Goal: Task Accomplishment & Management: Use online tool/utility

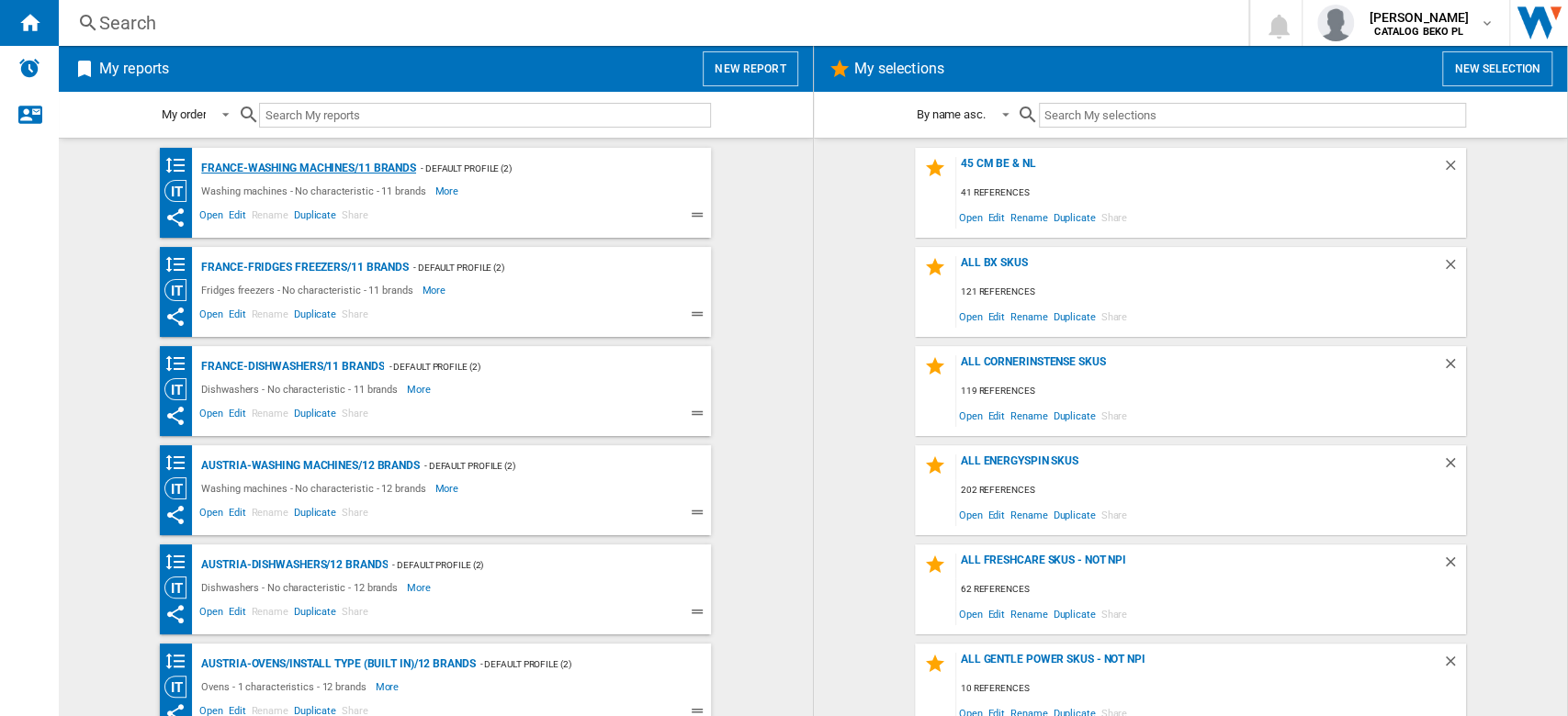
click at [311, 160] on div "France-Washing machines/11 brands" at bounding box center [306, 168] width 219 height 23
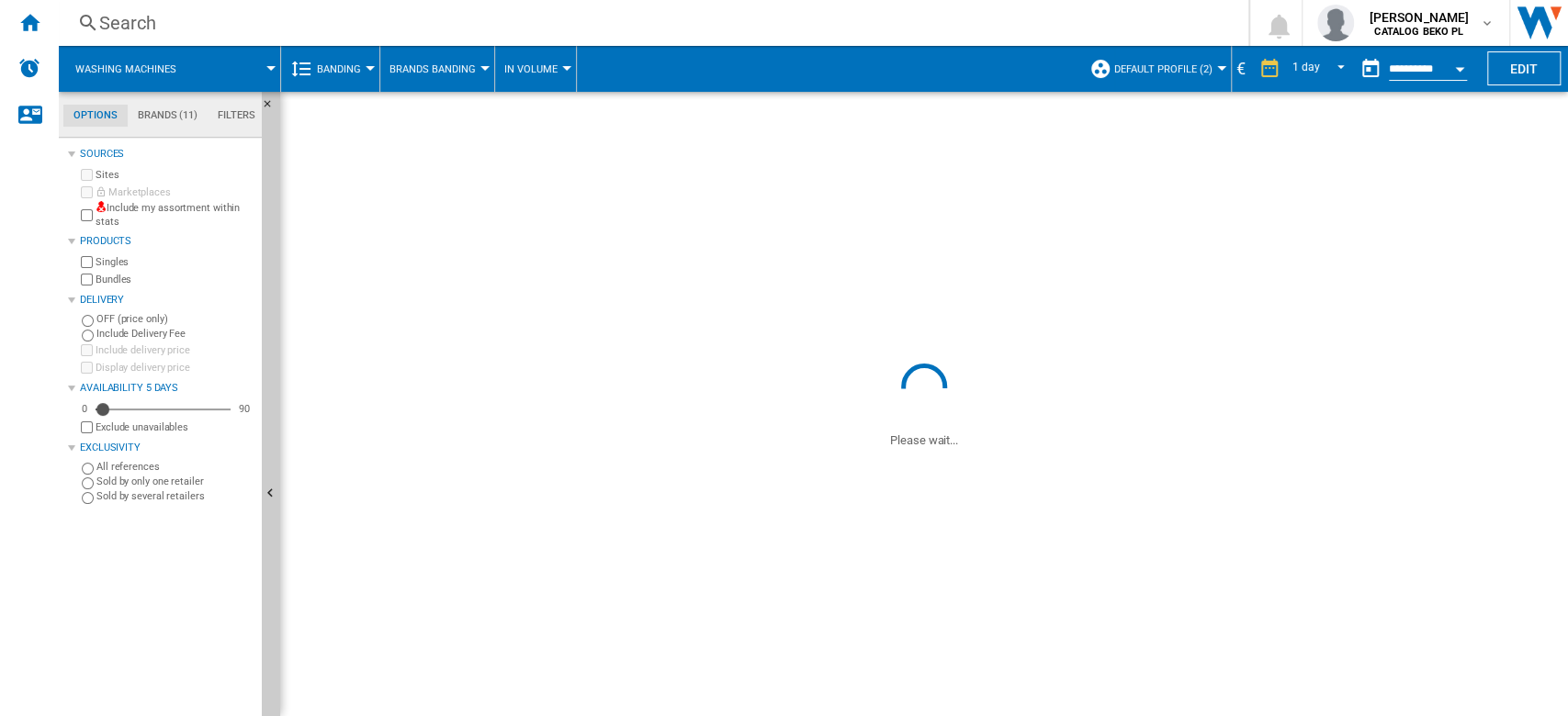
click at [1237, 68] on div "€" at bounding box center [1240, 68] width 19 height 23
click at [1337, 103] on span at bounding box center [924, 225] width 1288 height 268
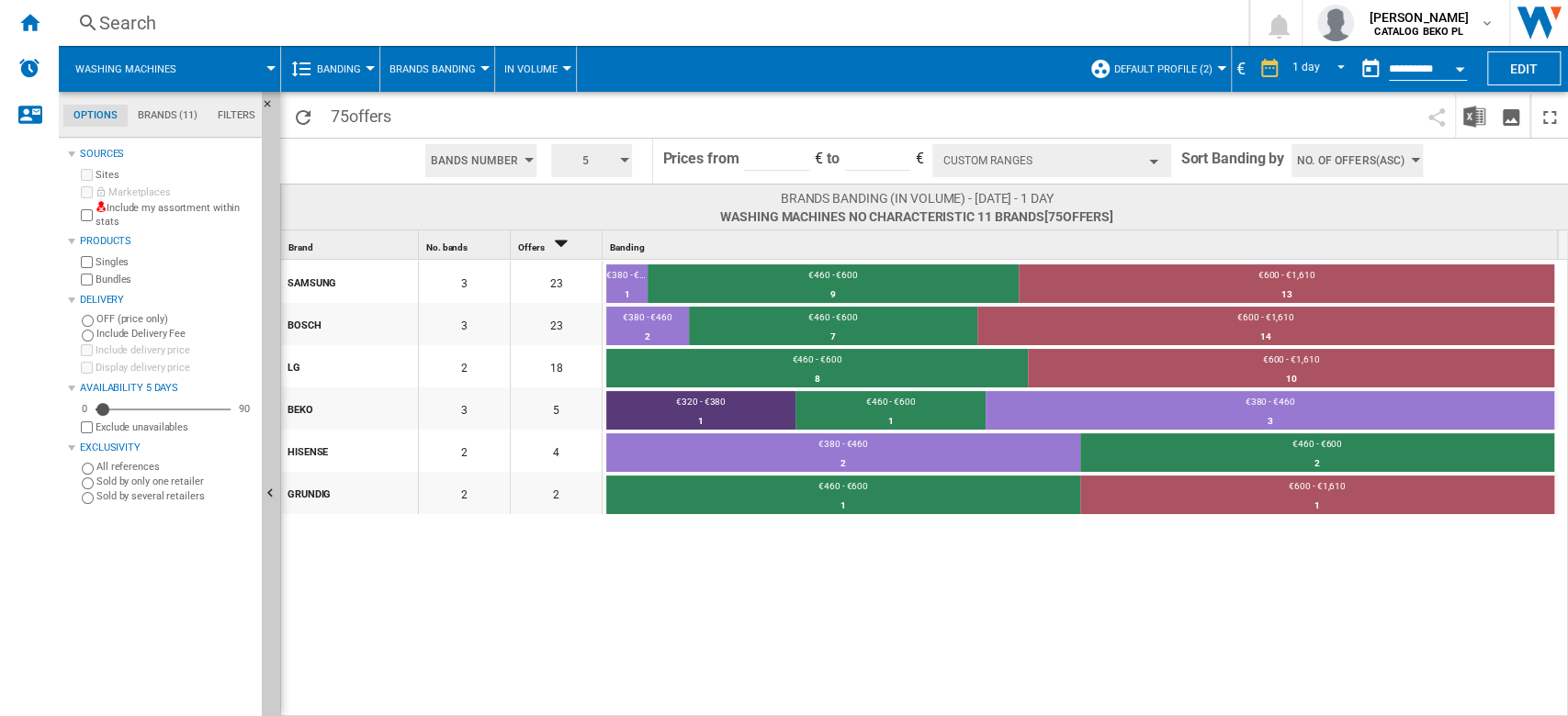
click at [1237, 68] on div "€" at bounding box center [1240, 68] width 19 height 23
click at [1234, 75] on div "€" at bounding box center [1240, 68] width 19 height 23
click at [1236, 103] on span at bounding box center [1163, 116] width 509 height 43
click at [321, 76] on button "Banding" at bounding box center [343, 69] width 53 height 46
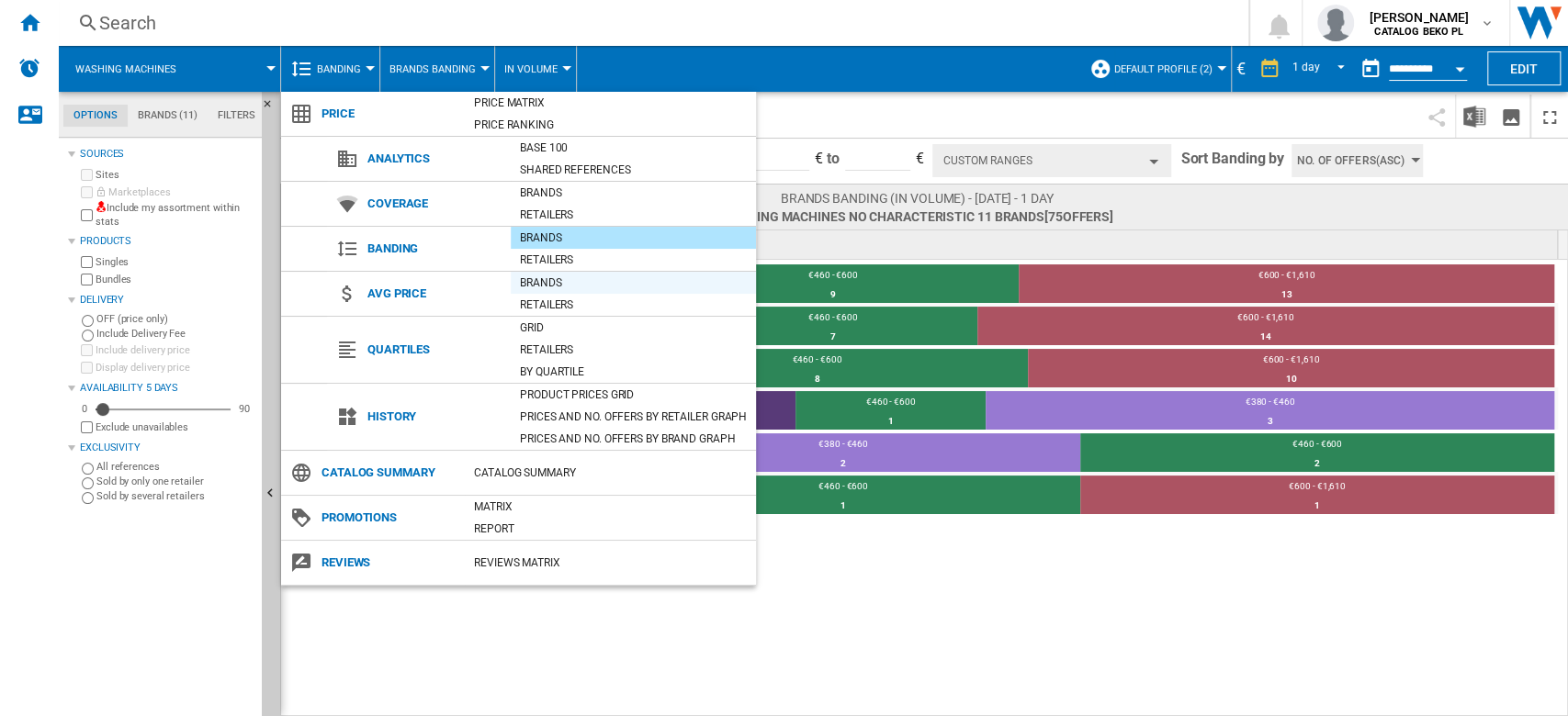
click at [601, 278] on div "Brands" at bounding box center [633, 282] width 245 height 19
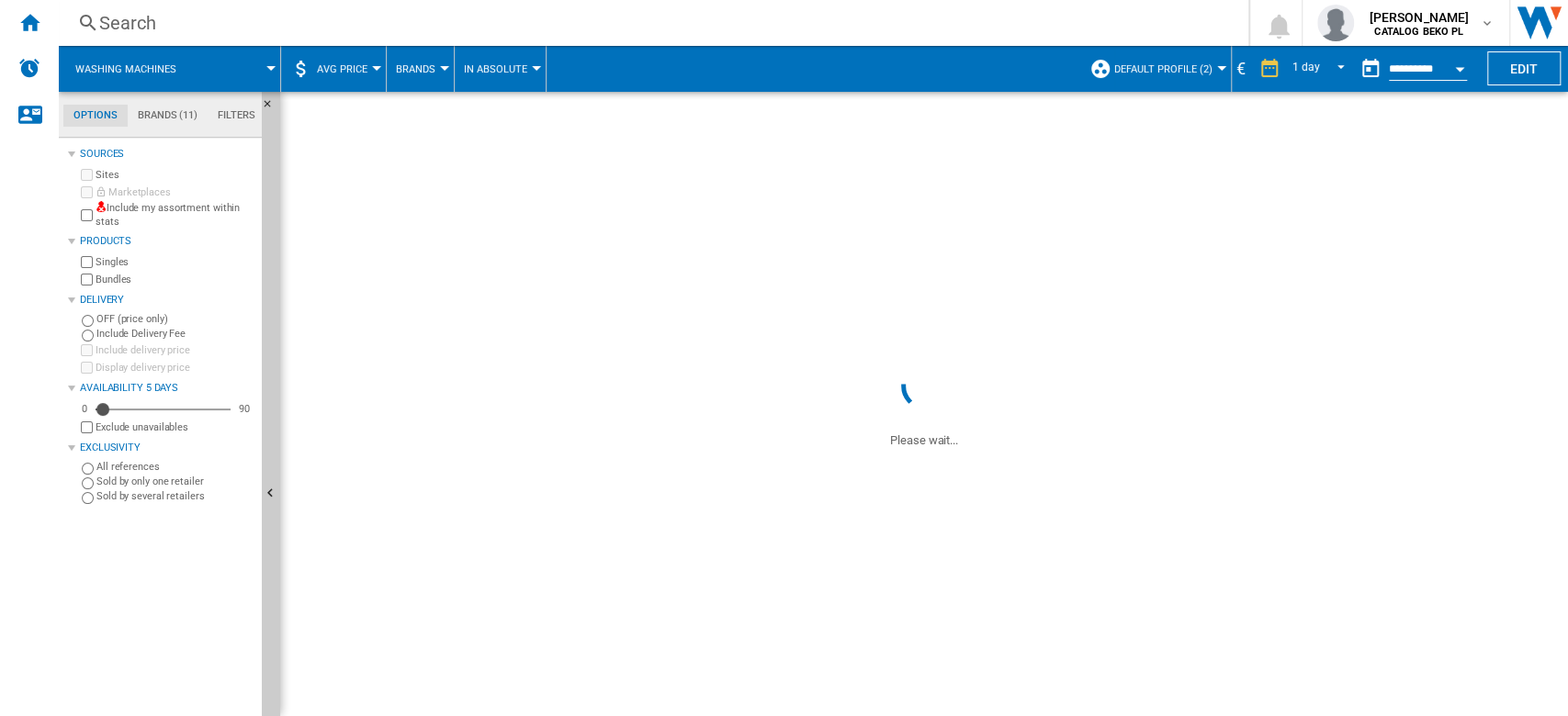
click at [1250, 70] on div "1 day 1 day 7 last days 14 last days 21 last days 28 last days 31 last days 4 l…" at bounding box center [1301, 69] width 102 height 46
click at [1232, 64] on div "€" at bounding box center [1240, 68] width 19 height 23
click at [1235, 68] on div "€" at bounding box center [1240, 68] width 19 height 23
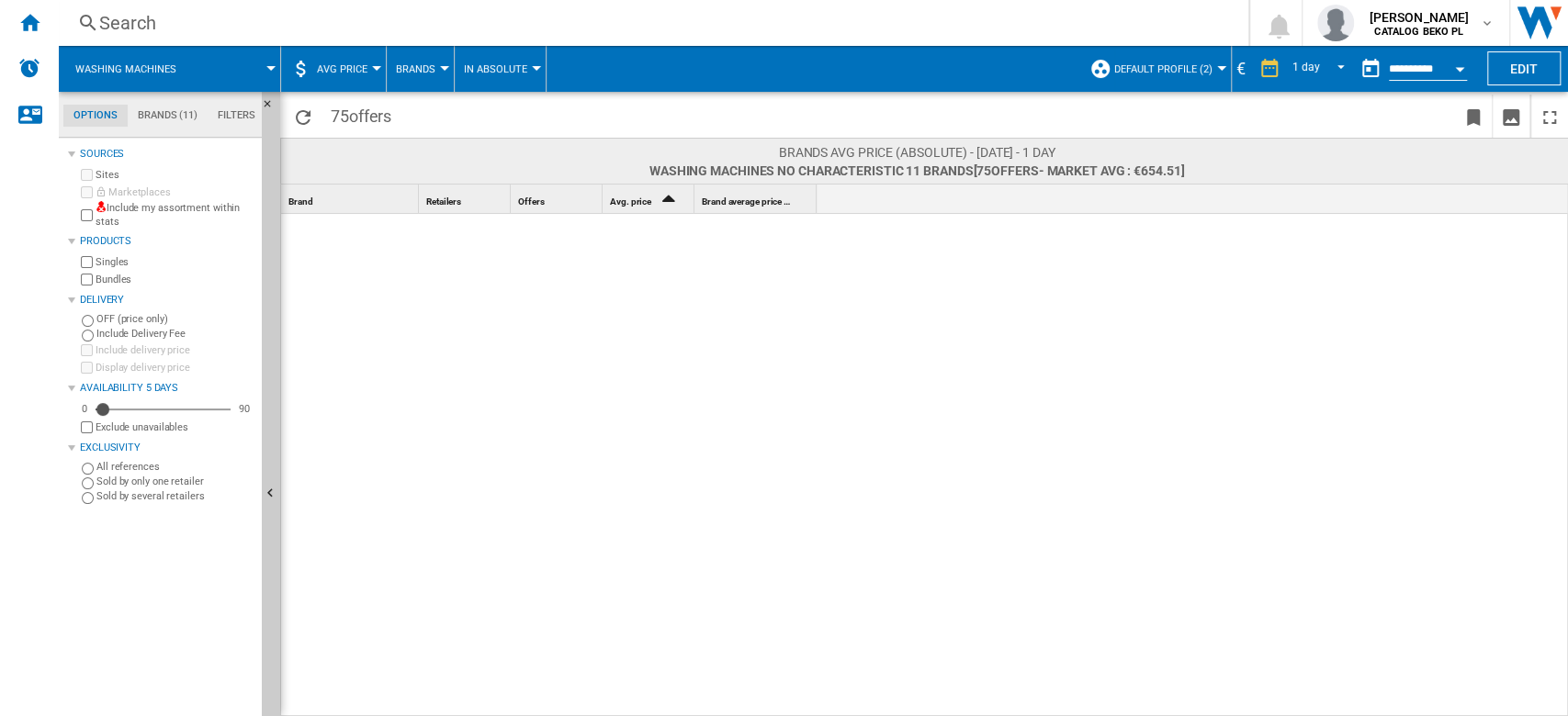
click at [1241, 74] on div "€" at bounding box center [1240, 68] width 19 height 23
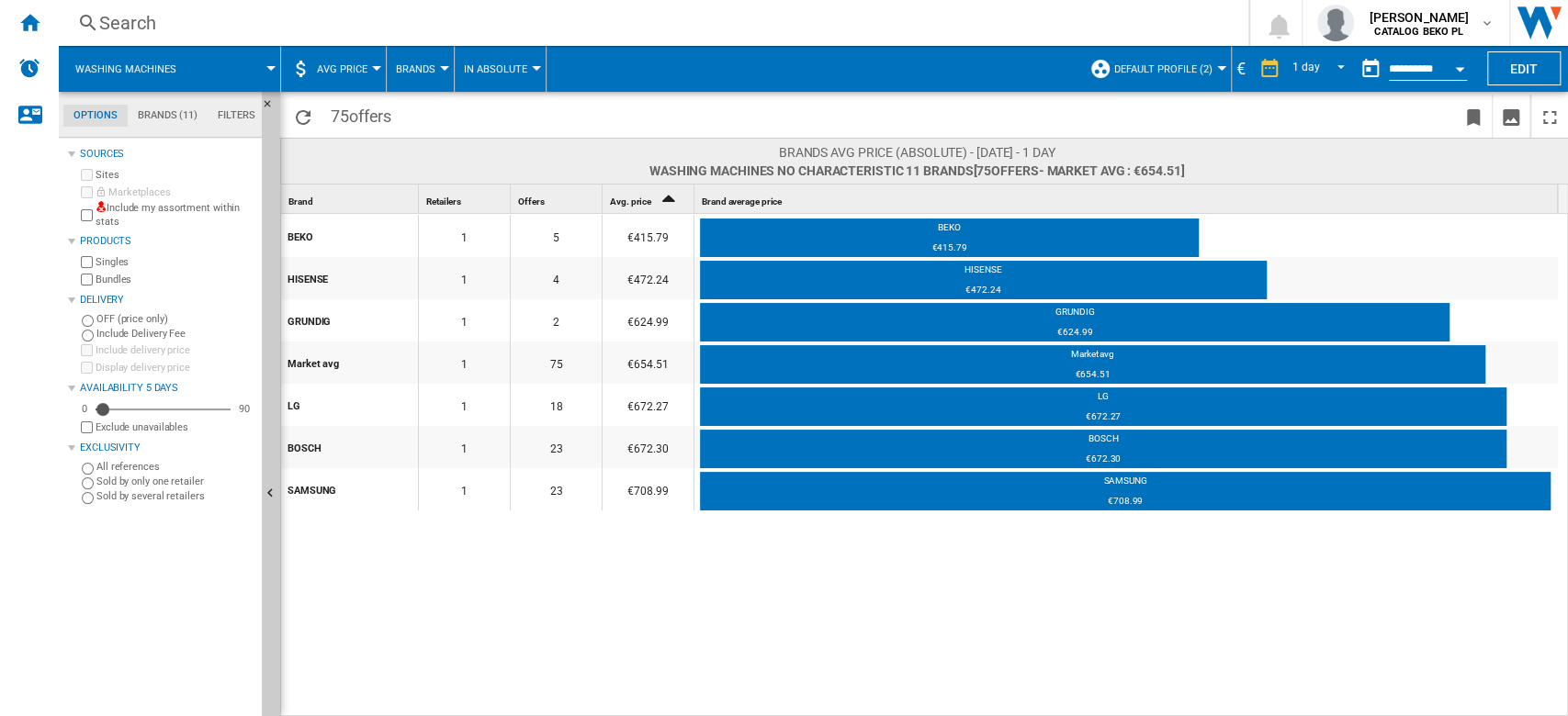
click at [1238, 69] on div "€" at bounding box center [1240, 68] width 19 height 23
click at [1223, 63] on md-menu "Default profile (2) Default profile (2) all (109) AT (5) BE (6) CZ (4) DE (7) E…" at bounding box center [1156, 69] width 151 height 46
click at [1237, 68] on div "€" at bounding box center [1240, 68] width 19 height 23
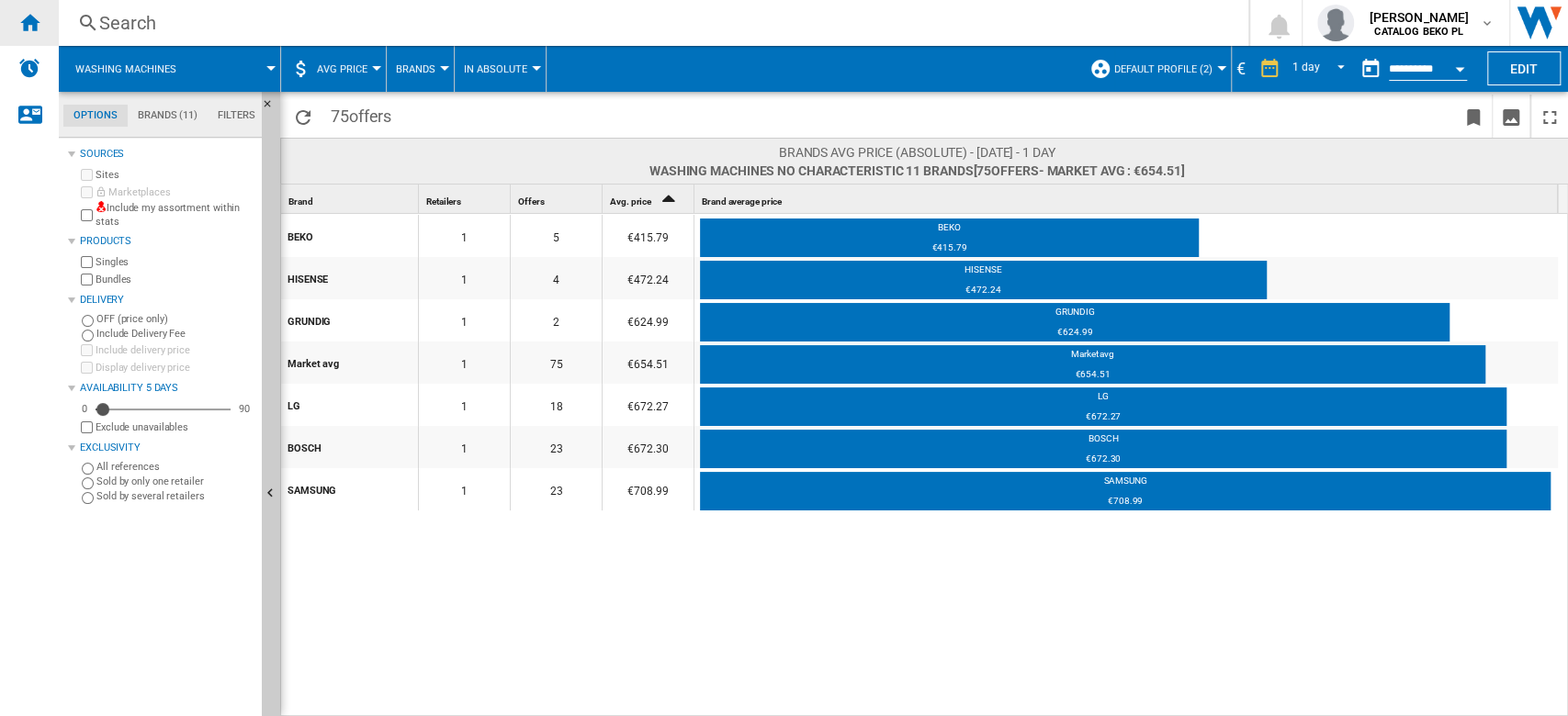
click at [16, 23] on div "Home" at bounding box center [30, 23] width 59 height 46
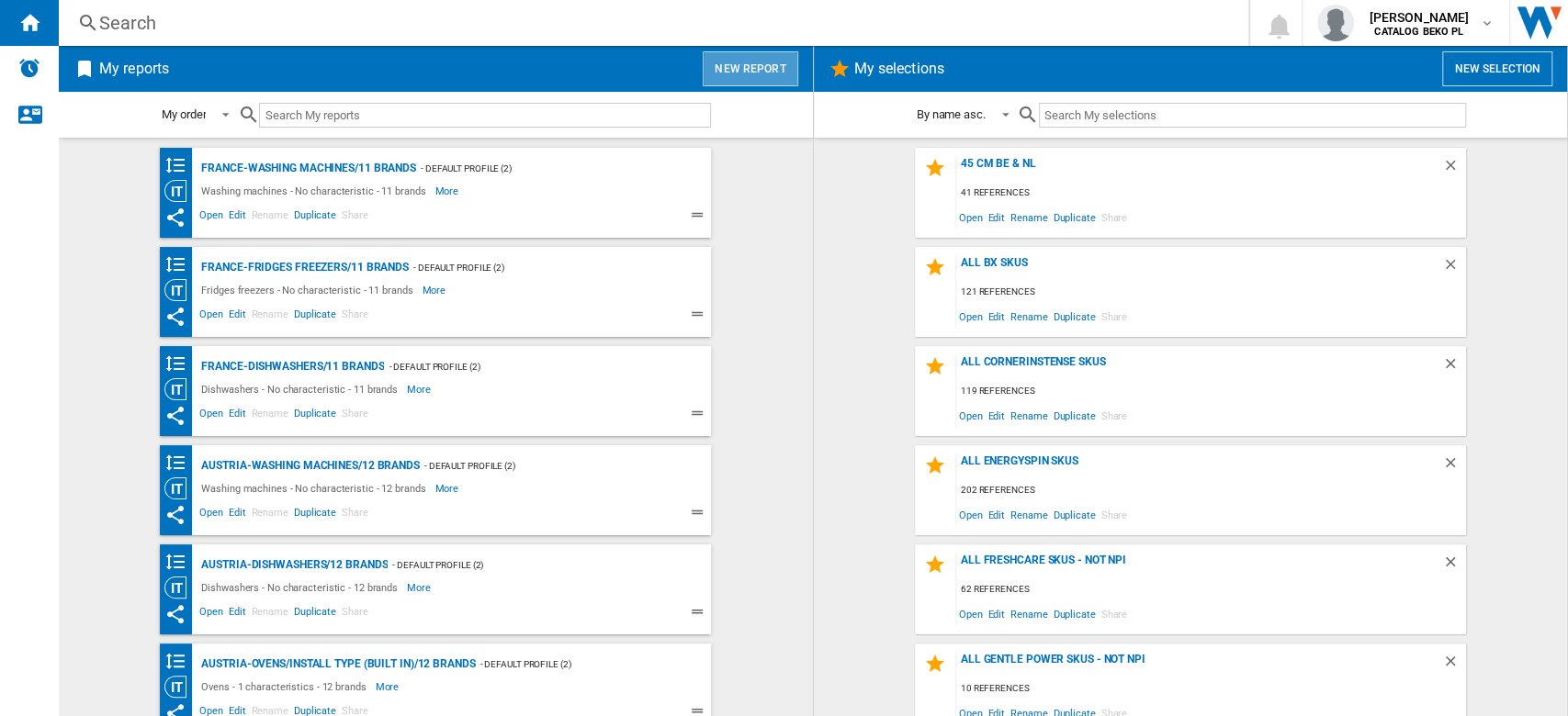
click at [756, 65] on button "New report" at bounding box center [750, 68] width 94 height 34
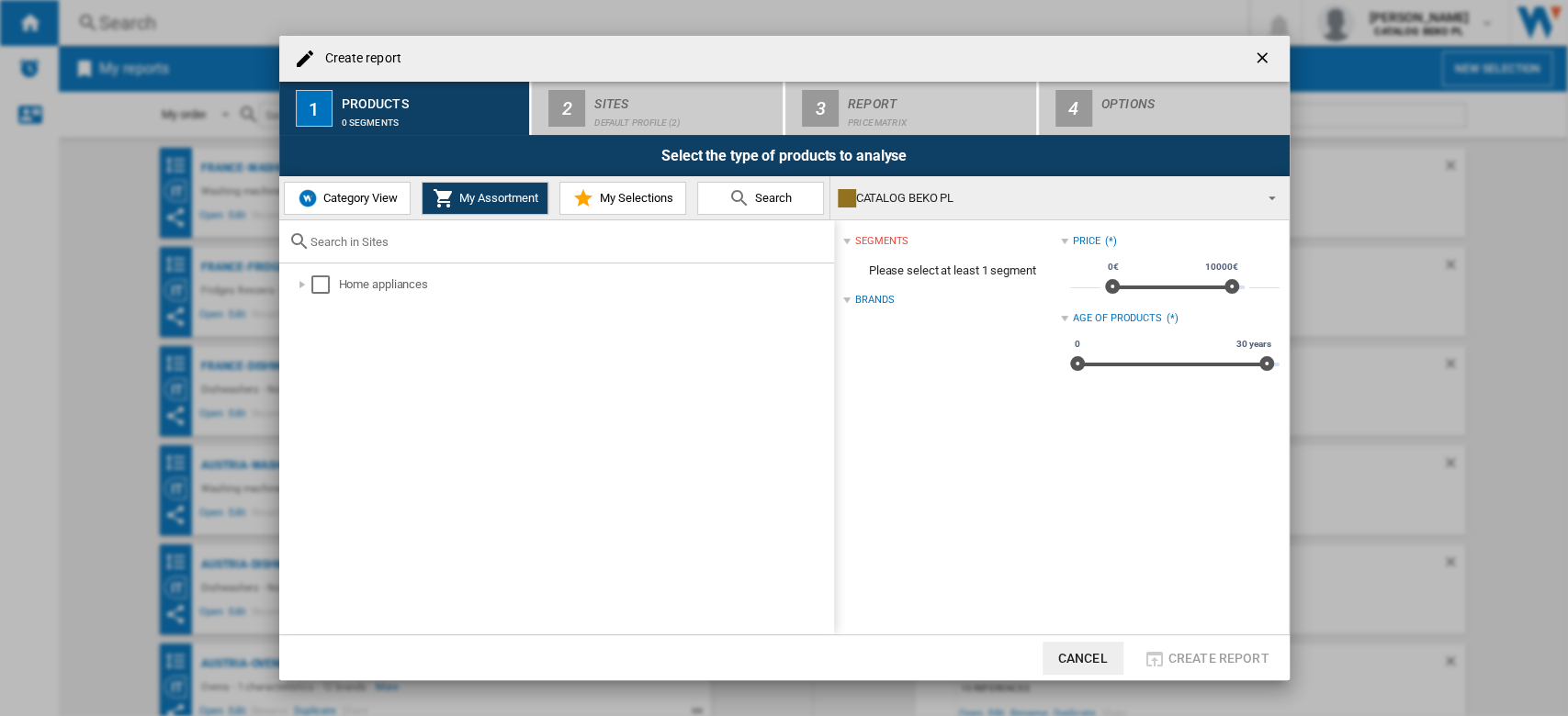
click at [323, 209] on button "Category View" at bounding box center [346, 199] width 127 height 33
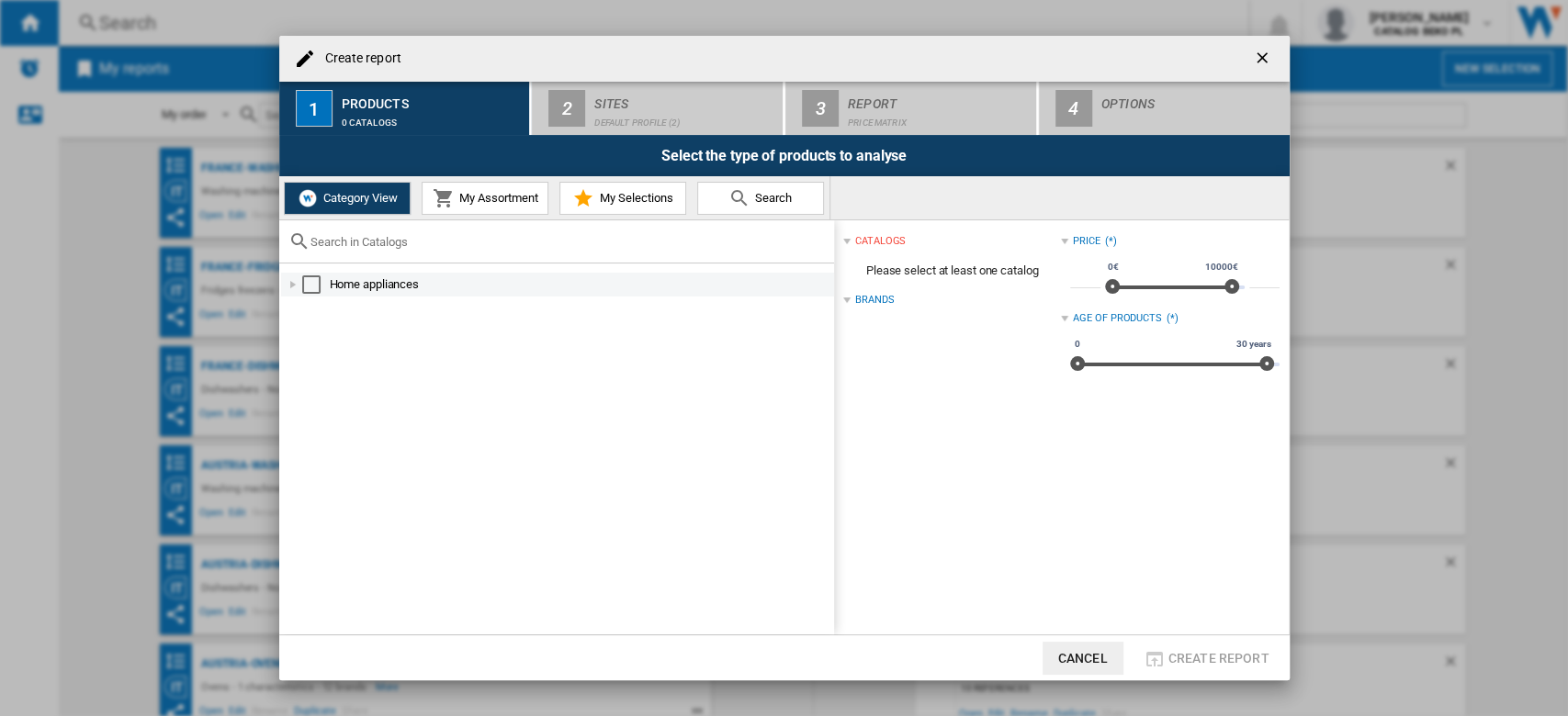
click at [307, 280] on div "Select" at bounding box center [311, 284] width 19 height 19
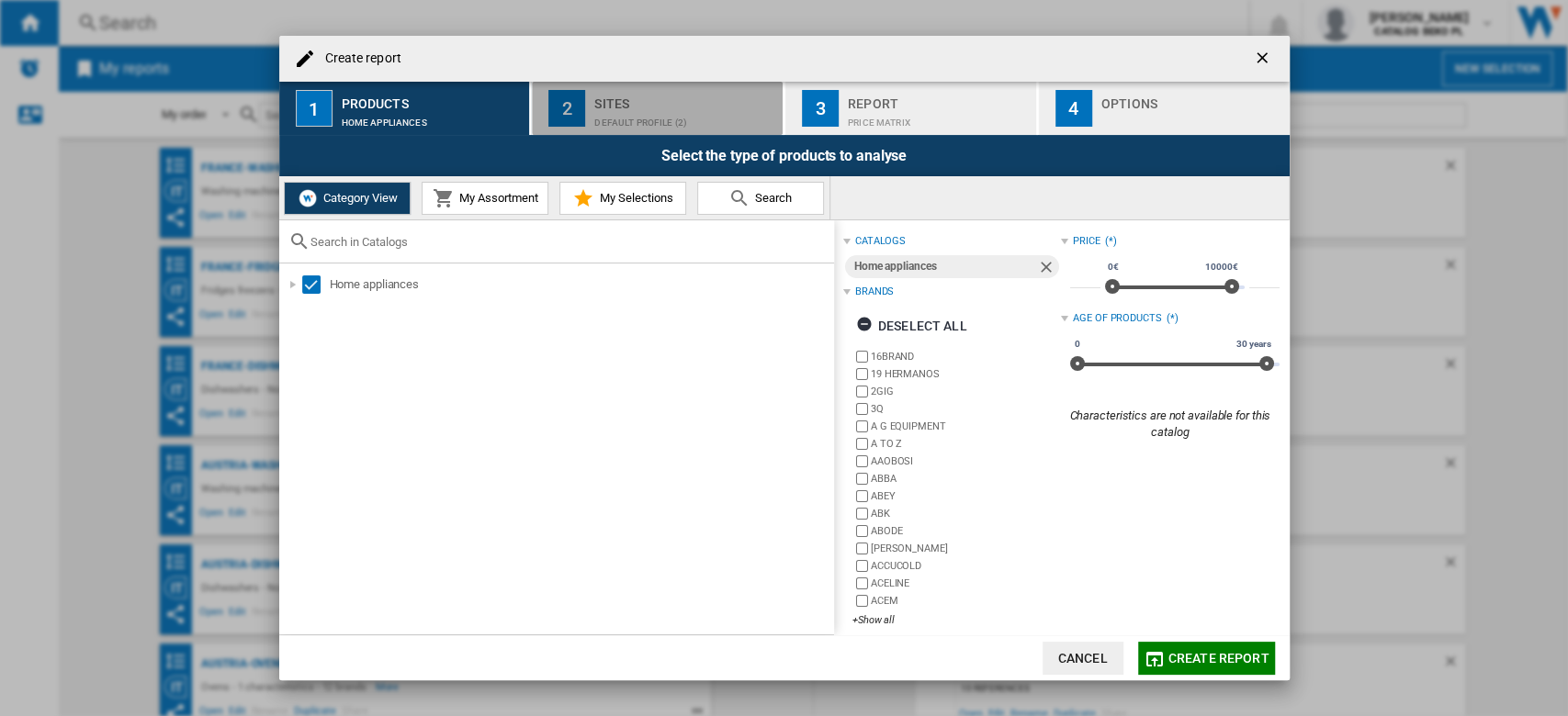
click at [666, 106] on div "Sites" at bounding box center [685, 99] width 181 height 20
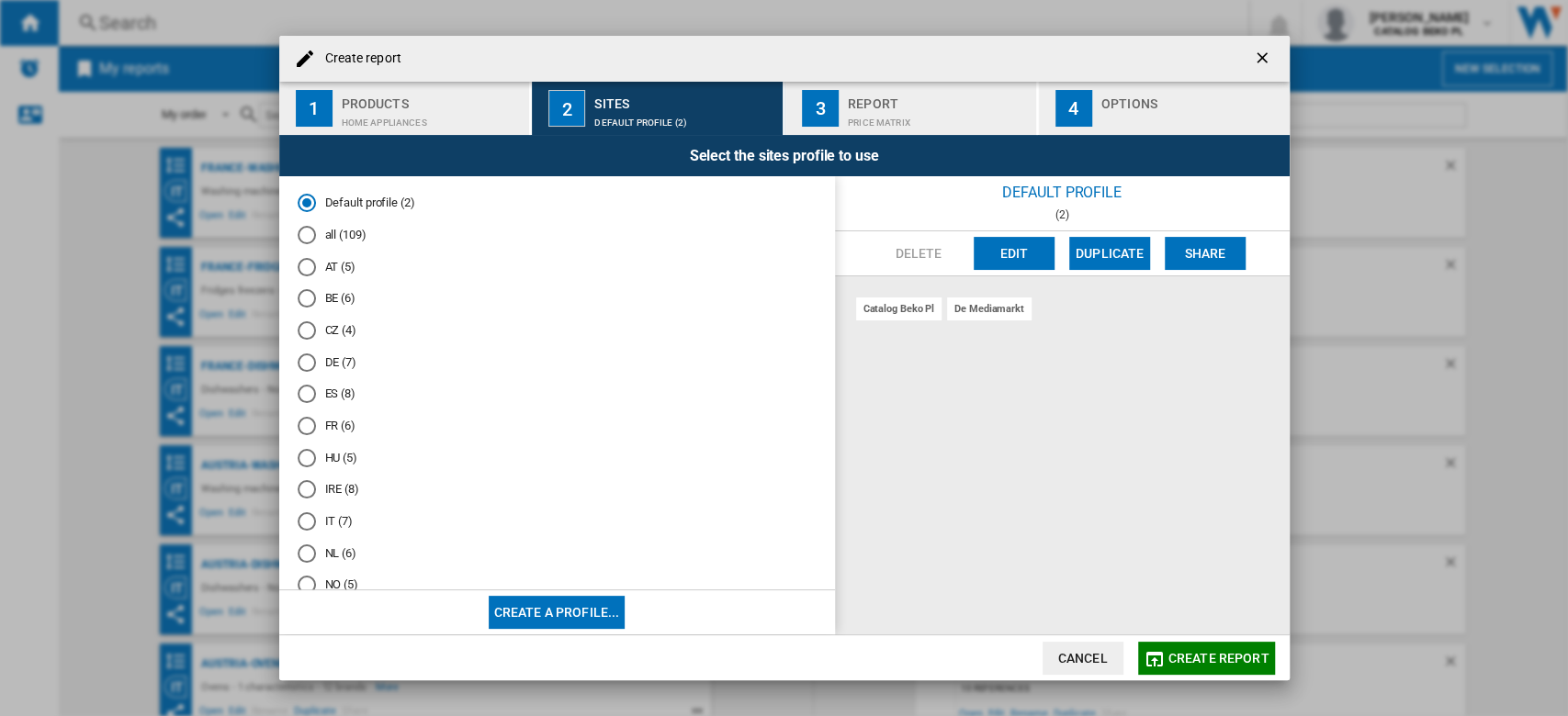
click at [444, 117] on div "Home appliances" at bounding box center [432, 118] width 181 height 20
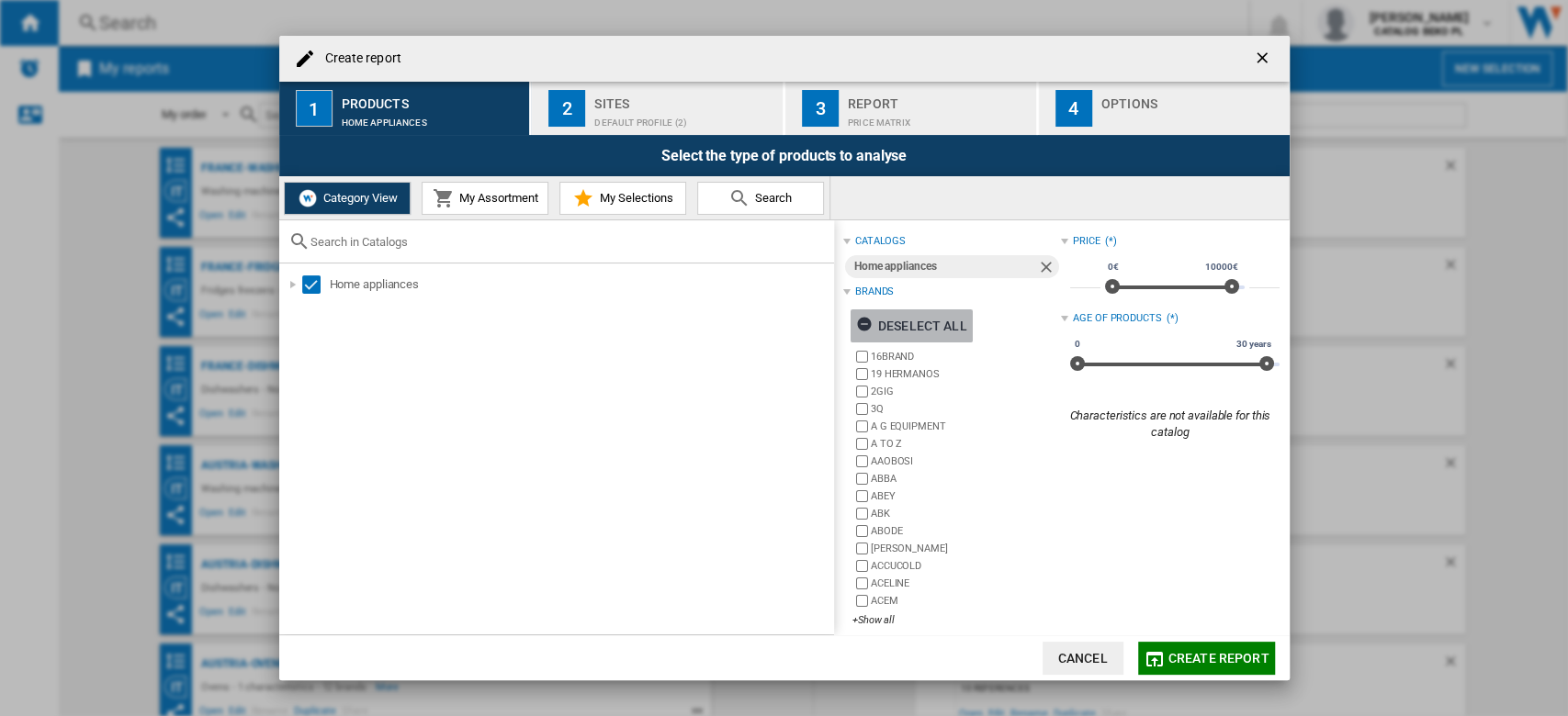
click at [881, 323] on div "Deselect all" at bounding box center [911, 327] width 111 height 33
click at [869, 445] on label "A TO Z" at bounding box center [956, 445] width 209 height 18
drag, startPoint x: 873, startPoint y: 489, endPoint x: 864, endPoint y: 505, distance: 18.4
click at [871, 490] on label "ABEY" at bounding box center [965, 497] width 190 height 14
click at [872, 628] on div "16BRAND 19 HERMANOS 2GIG 3Q A G EQUIPMENT A TO Z [GEOGRAPHIC_DATA] ABBA ABEY AB…" at bounding box center [956, 490] width 209 height 283
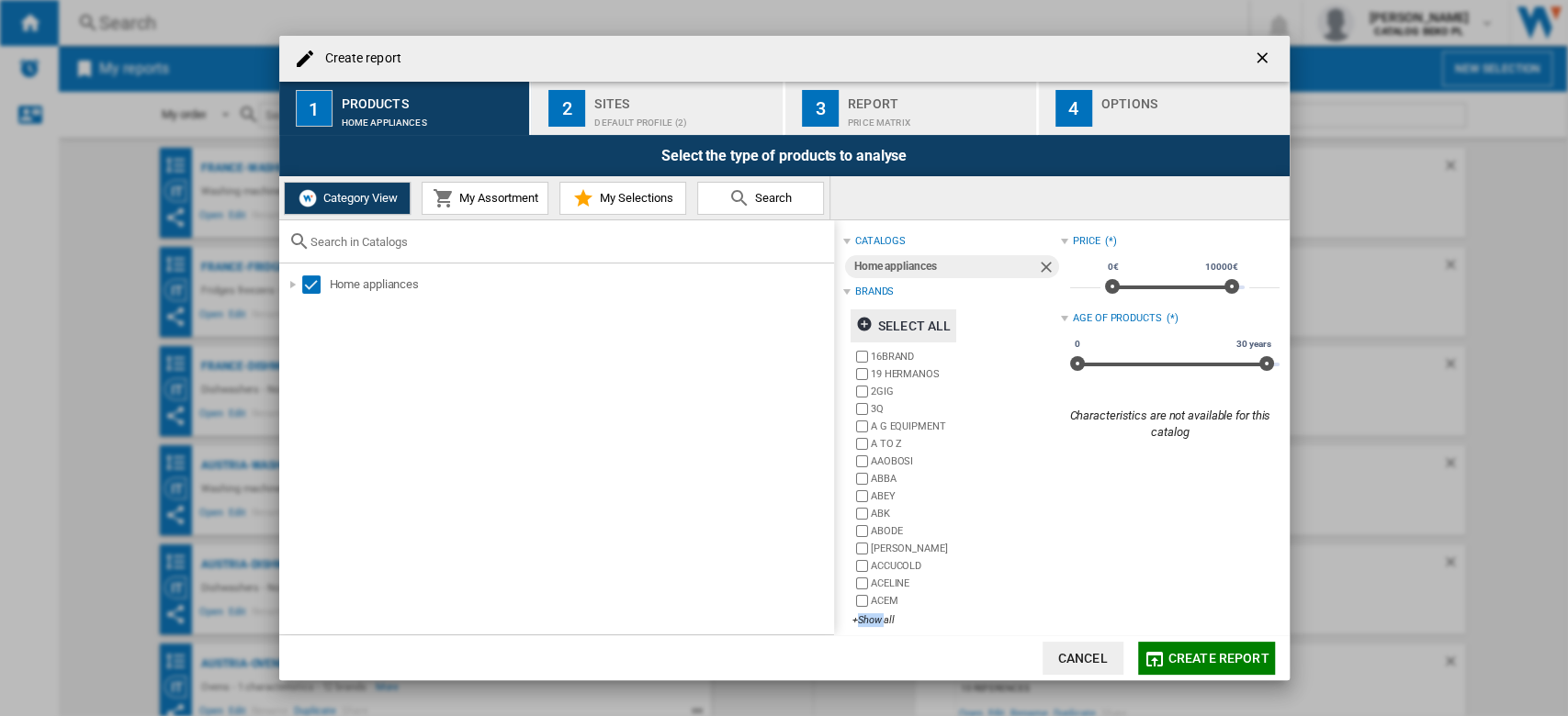
click at [872, 628] on div "16BRAND 19 HERMANOS 2GIG 3Q A G EQUIPMENT A TO Z [GEOGRAPHIC_DATA] ABBA ABEY AB…" at bounding box center [956, 490] width 209 height 283
click at [871, 621] on div "+Show all" at bounding box center [956, 621] width 209 height 14
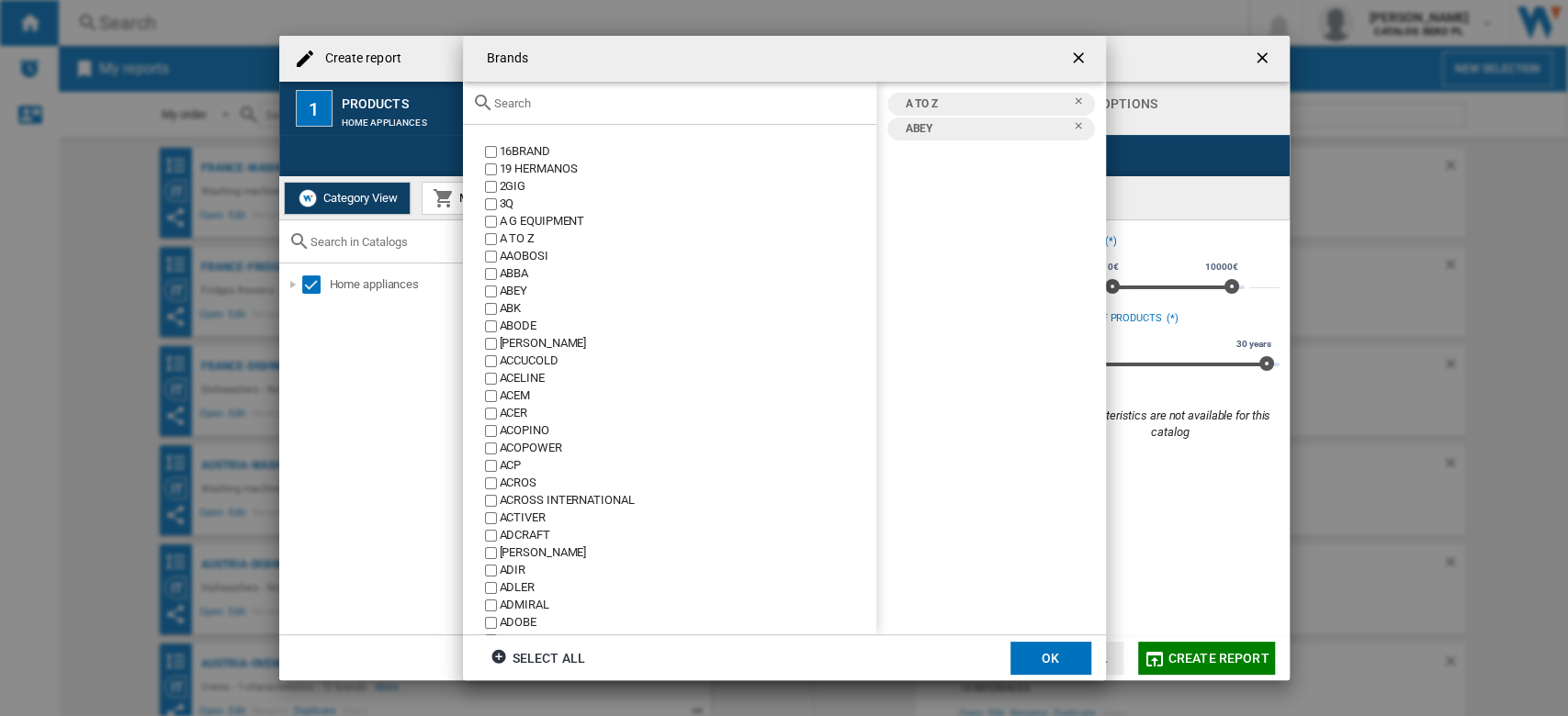
click at [541, 105] on input "text" at bounding box center [680, 103] width 373 height 14
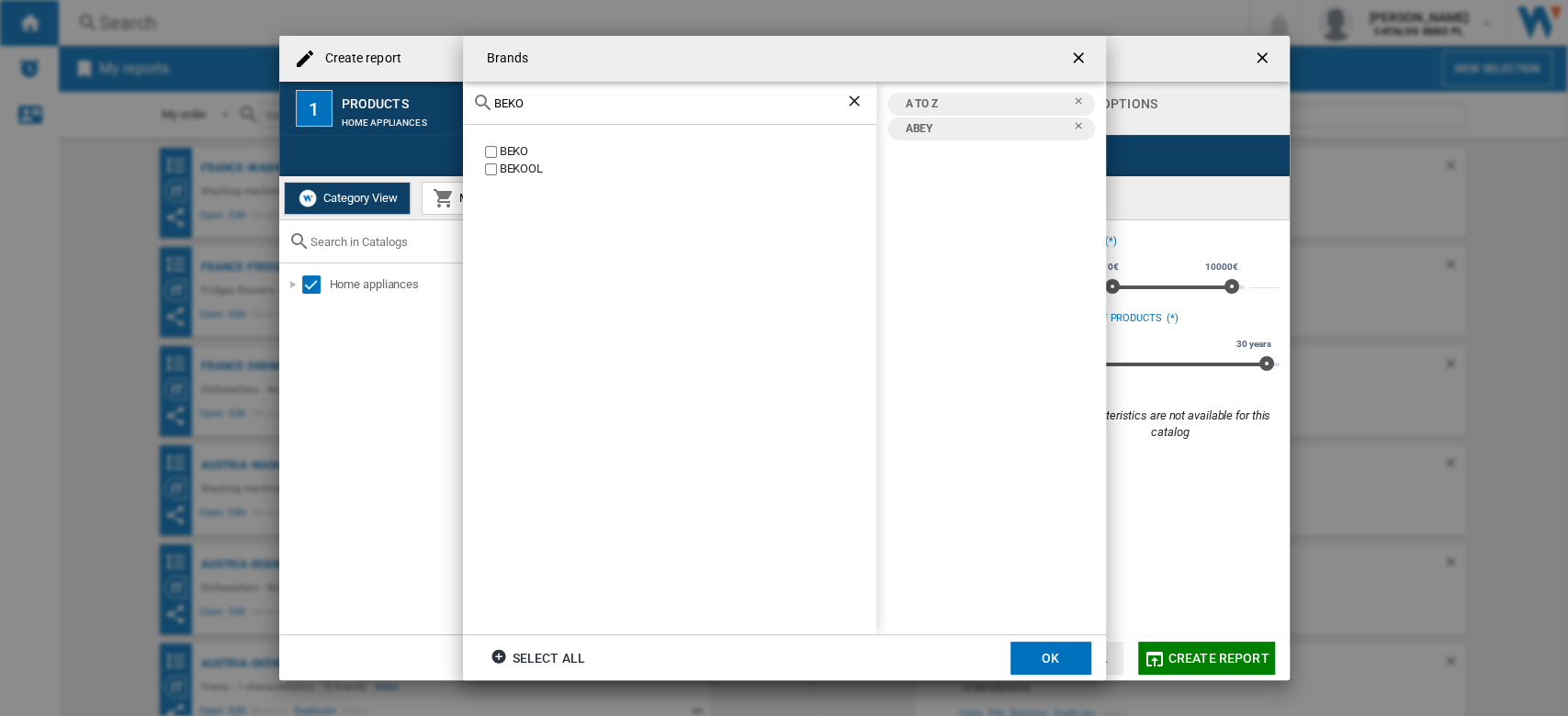
type input "BEKO"
click at [505, 147] on div "BEKO" at bounding box center [688, 152] width 377 height 18
click at [1044, 662] on button "OK" at bounding box center [1051, 659] width 81 height 33
click at [621, 100] on div "Sites" at bounding box center [685, 99] width 181 height 20
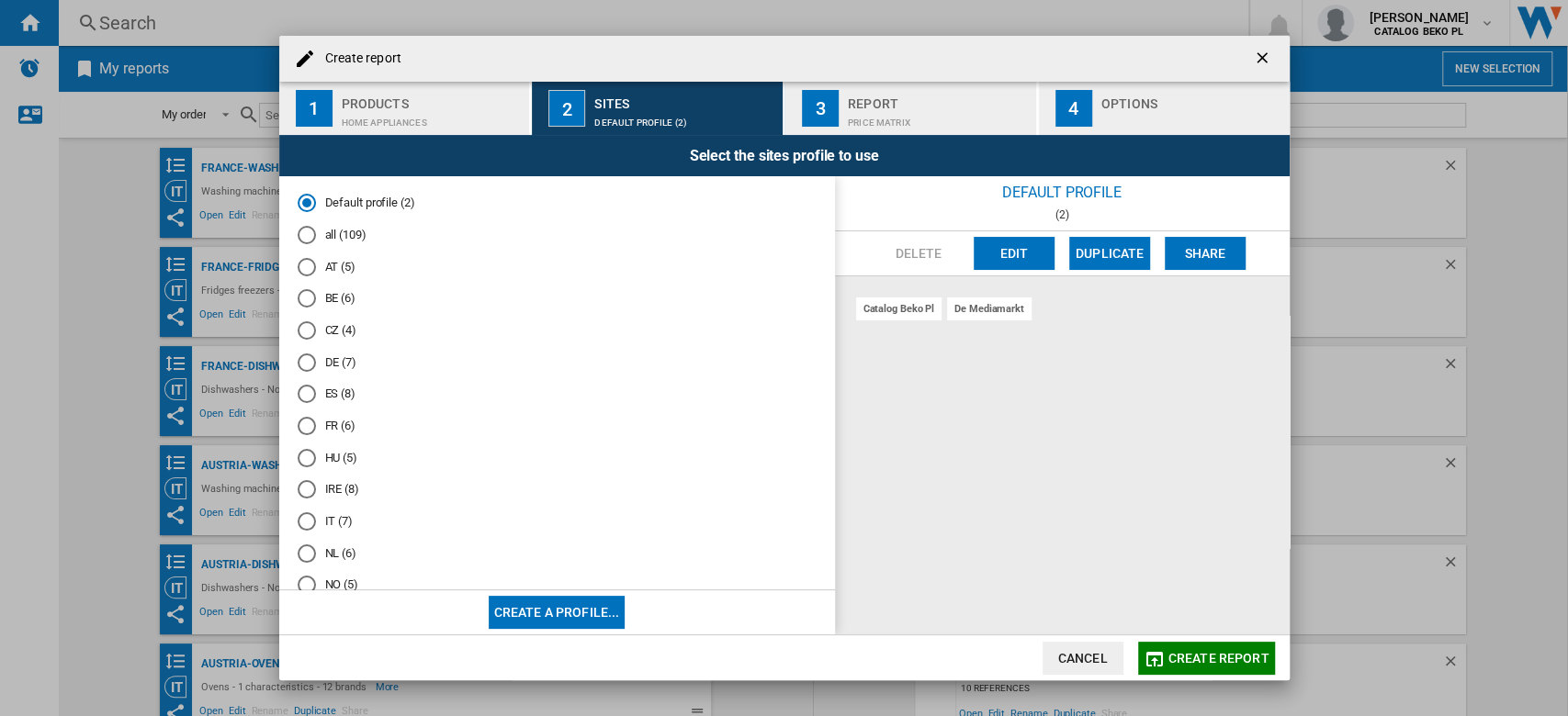
click at [956, 90] on div "Report" at bounding box center [938, 99] width 181 height 20
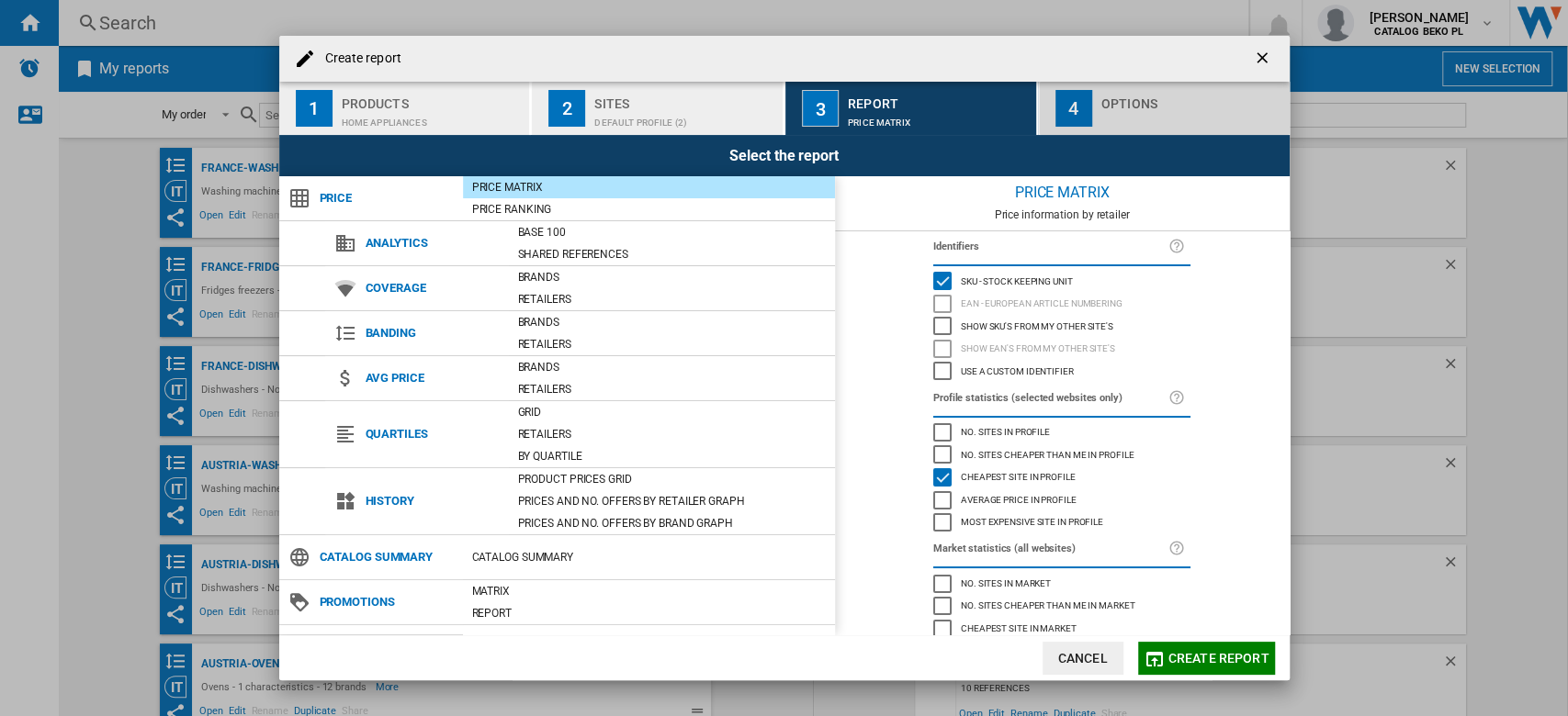
click at [1124, 98] on div "Options" at bounding box center [1191, 99] width 181 height 20
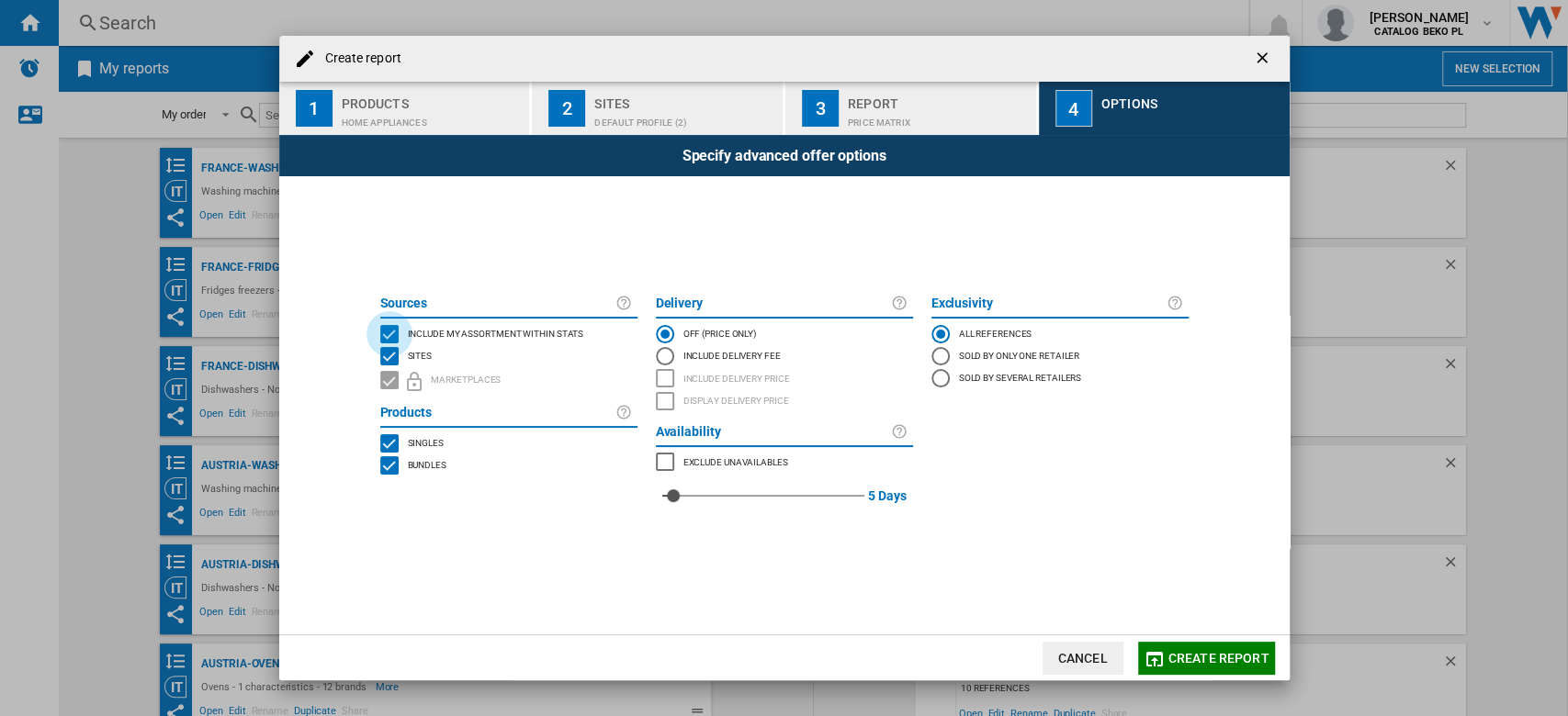
click at [388, 328] on div "INCLUDE MY SITE" at bounding box center [390, 333] width 19 height 19
click at [1176, 661] on span "Create report" at bounding box center [1219, 658] width 101 height 15
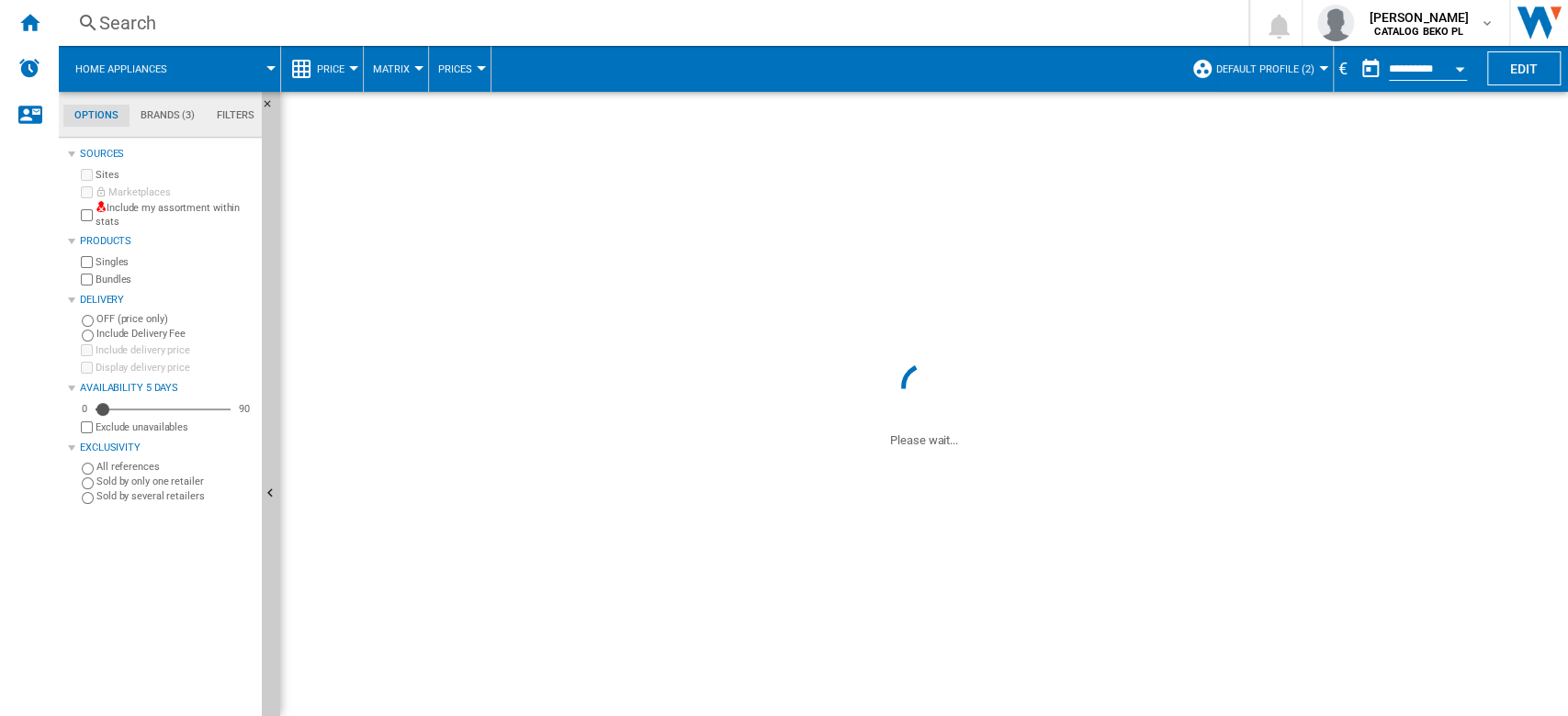
click at [1334, 67] on div "€" at bounding box center [1343, 68] width 19 height 23
click at [1339, 73] on div "€" at bounding box center [1343, 68] width 19 height 23
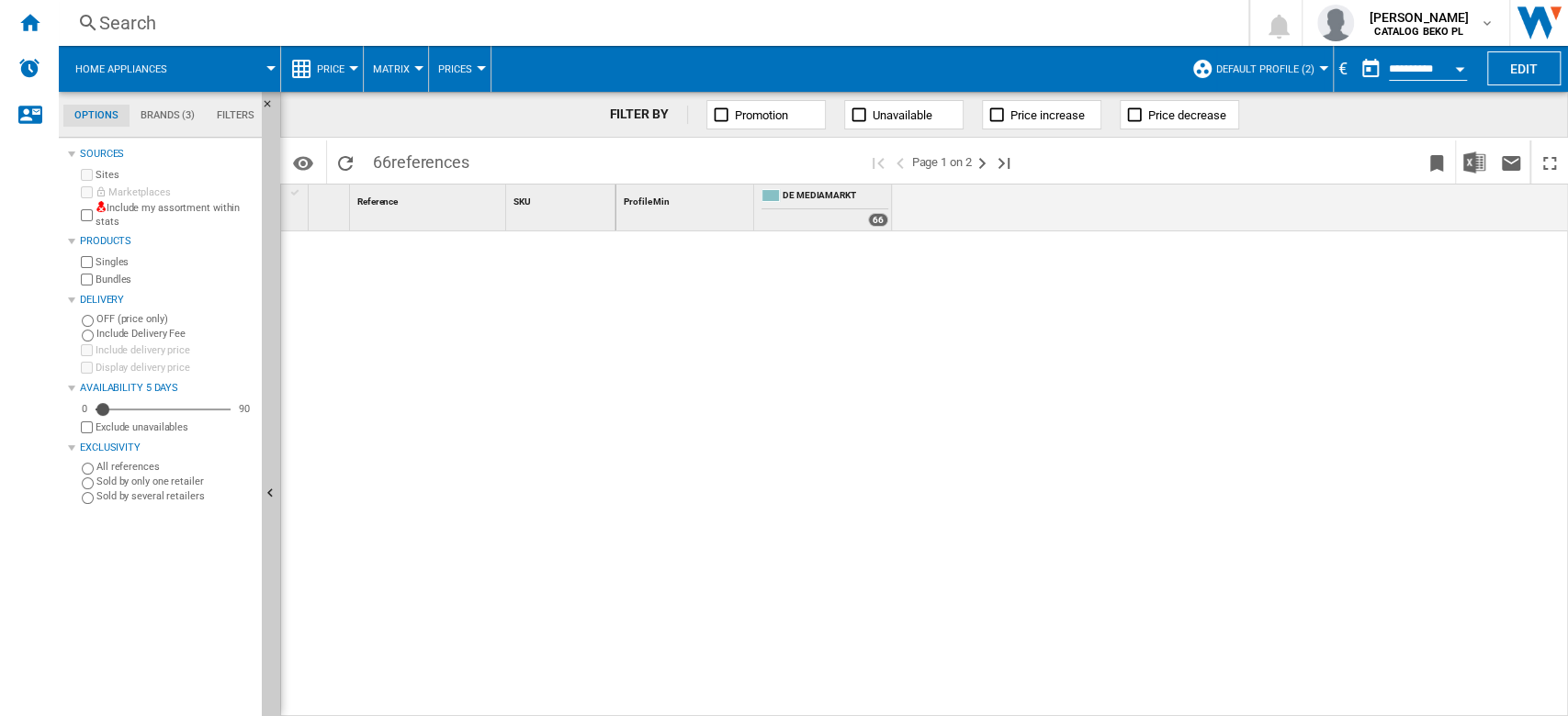
click at [1358, 70] on button "button" at bounding box center [1369, 68] width 36 height 36
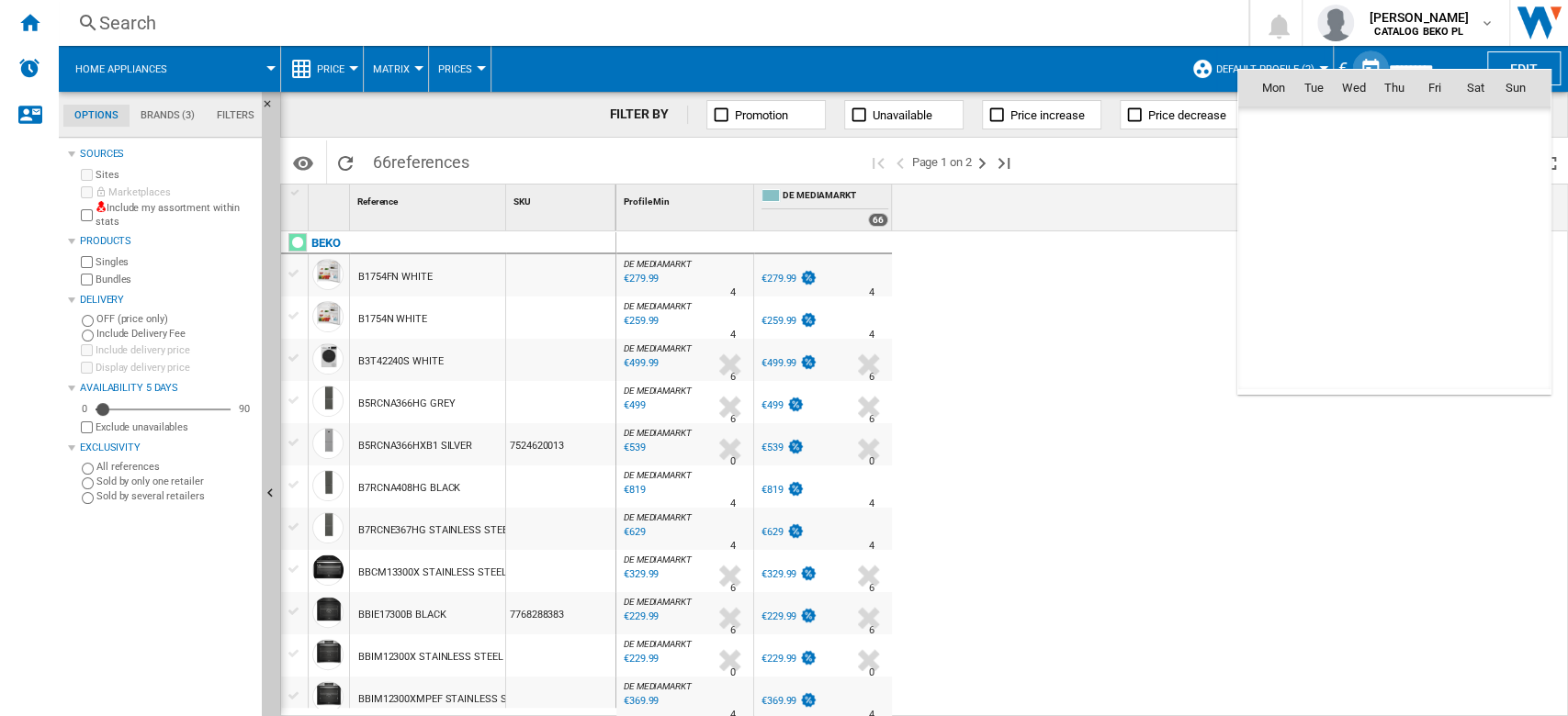
scroll to position [8759, 0]
click at [1245, 114] on td "[DATE]" at bounding box center [1393, 128] width 312 height 41
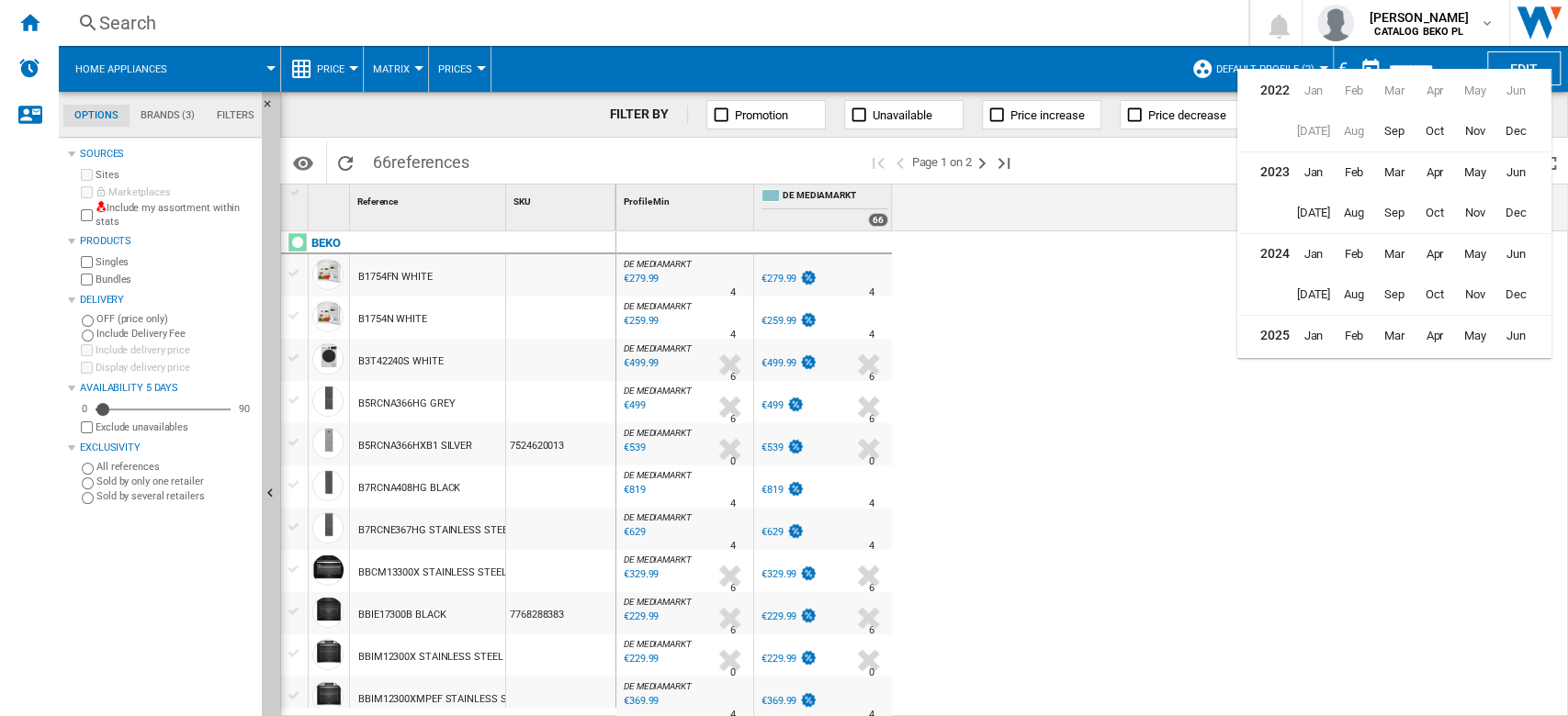
scroll to position [44, 0]
click at [1204, 161] on div at bounding box center [784, 358] width 1568 height 716
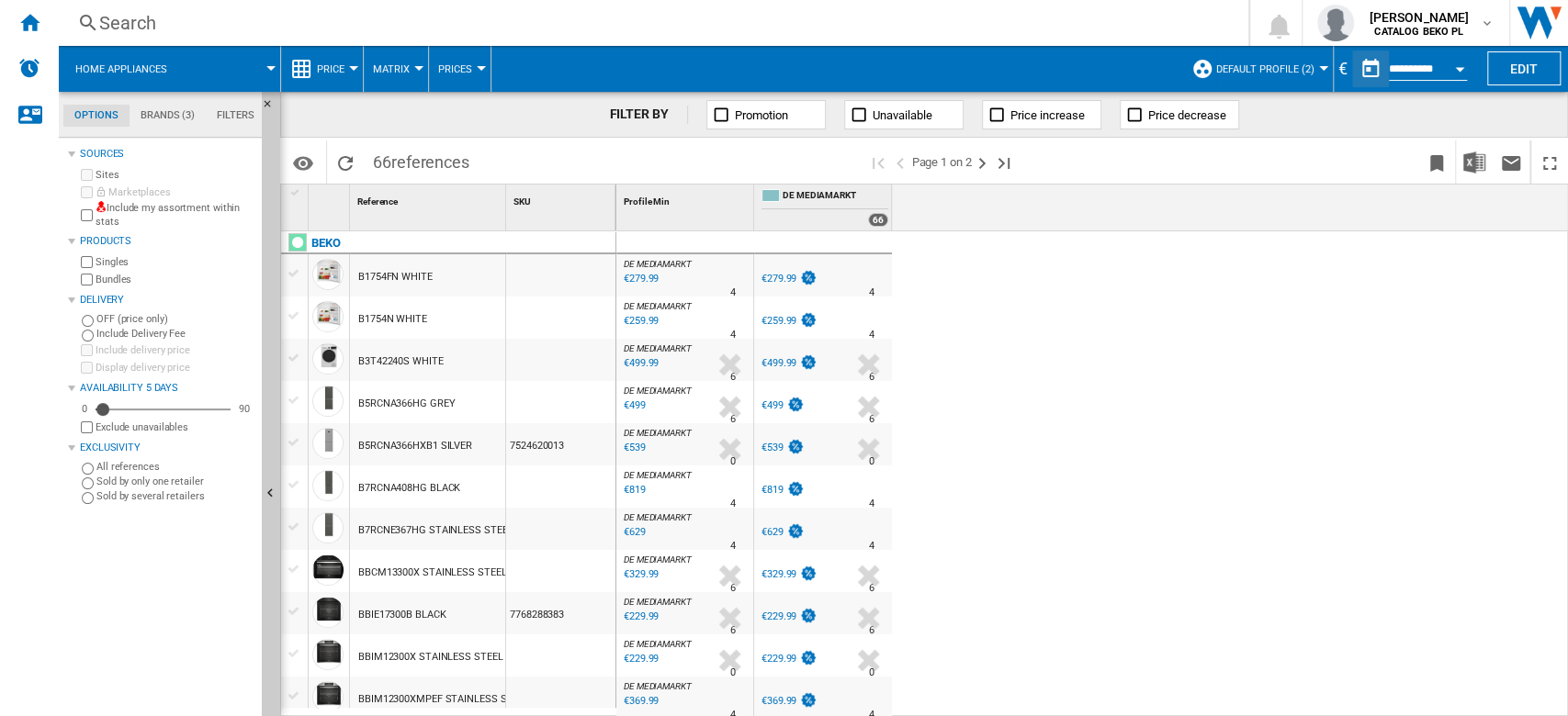
click at [1335, 64] on div "€" at bounding box center [1343, 68] width 19 height 23
click at [1343, 76] on div "€" at bounding box center [1343, 68] width 19 height 23
click at [1334, 57] on div "€" at bounding box center [1343, 68] width 19 height 23
click at [1334, 75] on div "€" at bounding box center [1343, 68] width 19 height 23
click at [1342, 74] on div "€" at bounding box center [1343, 68] width 19 height 23
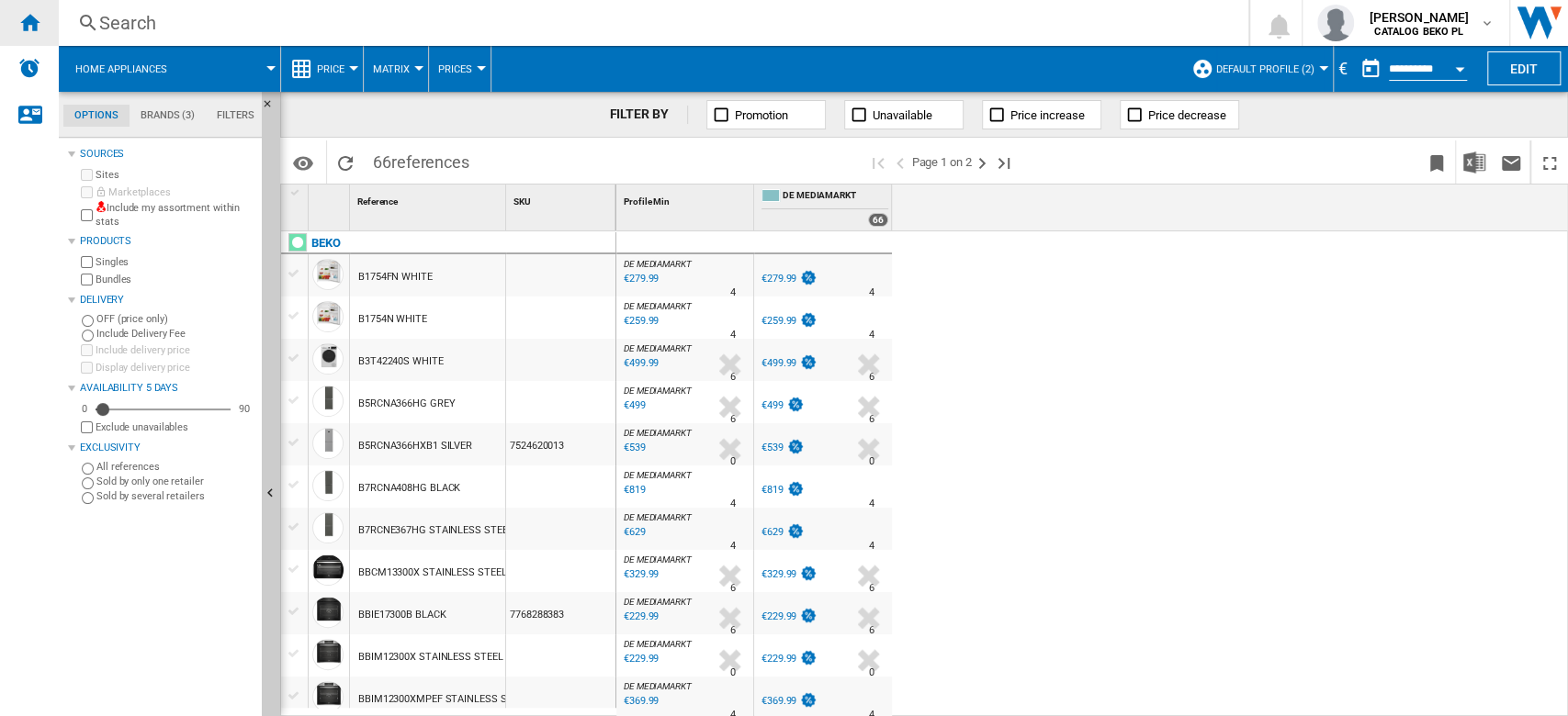
click at [33, 36] on div "Home" at bounding box center [30, 23] width 59 height 46
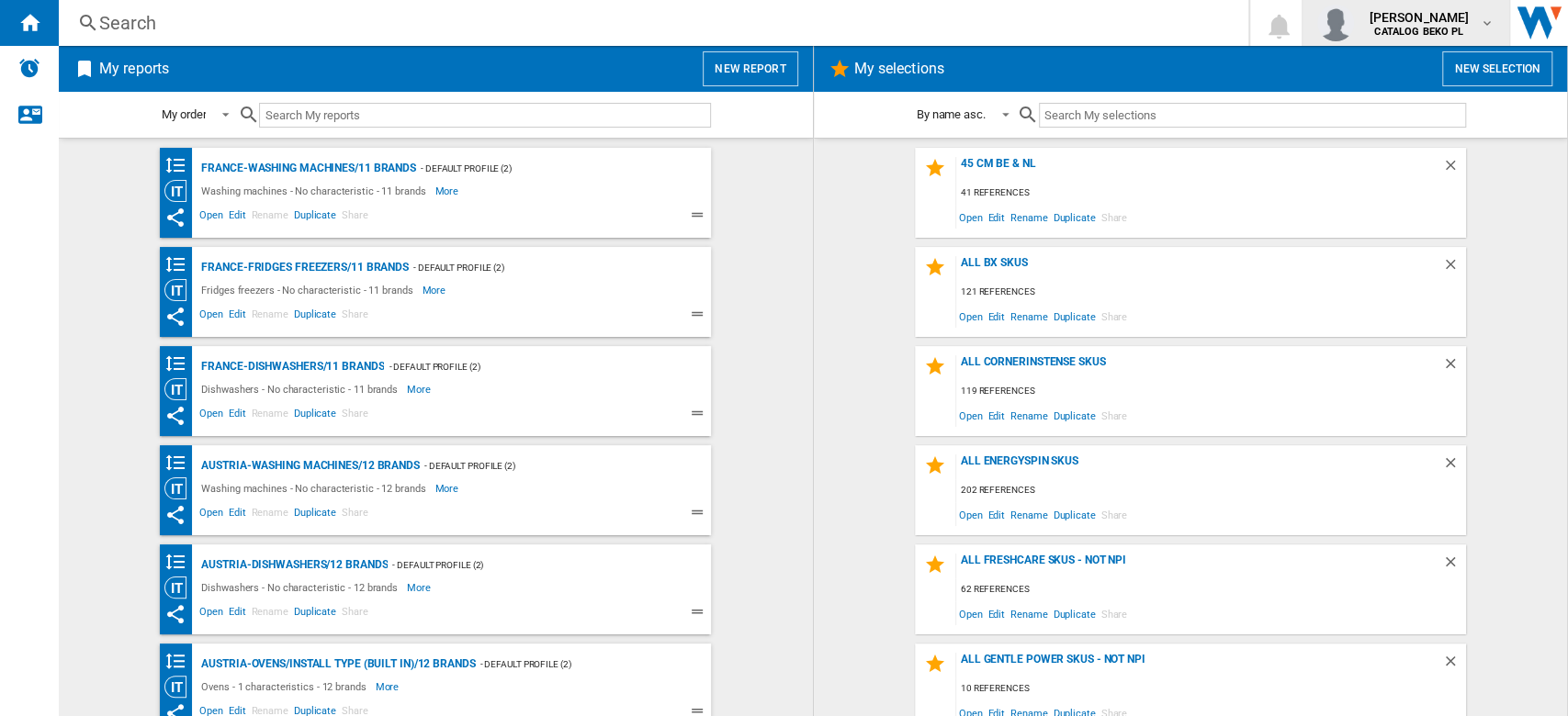
click at [1476, 23] on div "[PERSON_NAME] CATALOG BEKO PL" at bounding box center [1420, 23] width 118 height 30
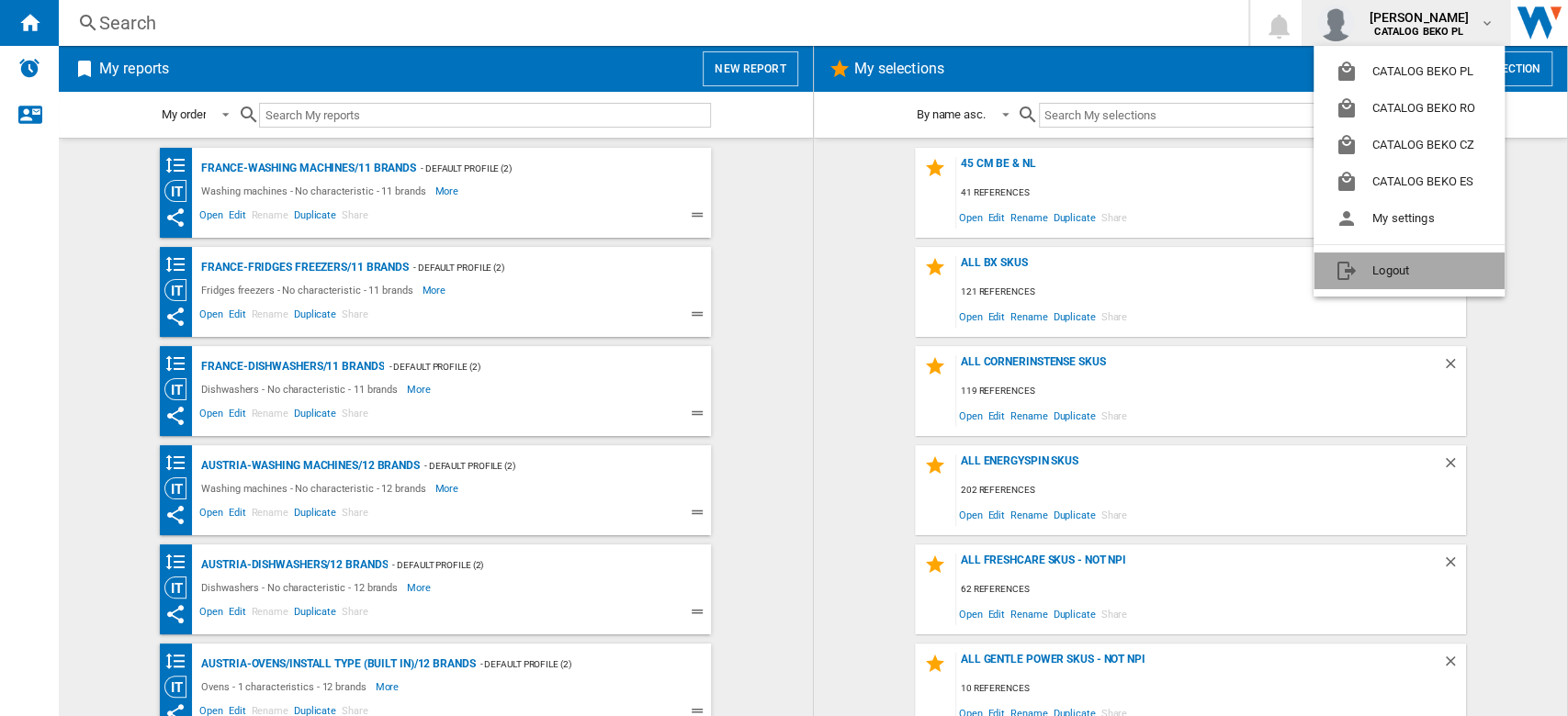
click at [1400, 268] on button "Logout" at bounding box center [1409, 270] width 191 height 36
